Goal: Task Accomplishment & Management: Manage account settings

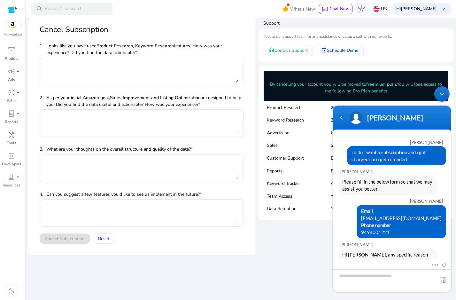
scroll to position [104, 0]
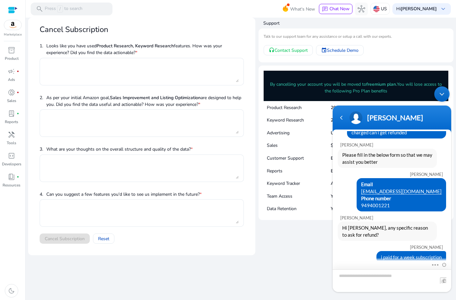
scroll to position [104, 0]
